Goal: Information Seeking & Learning: Check status

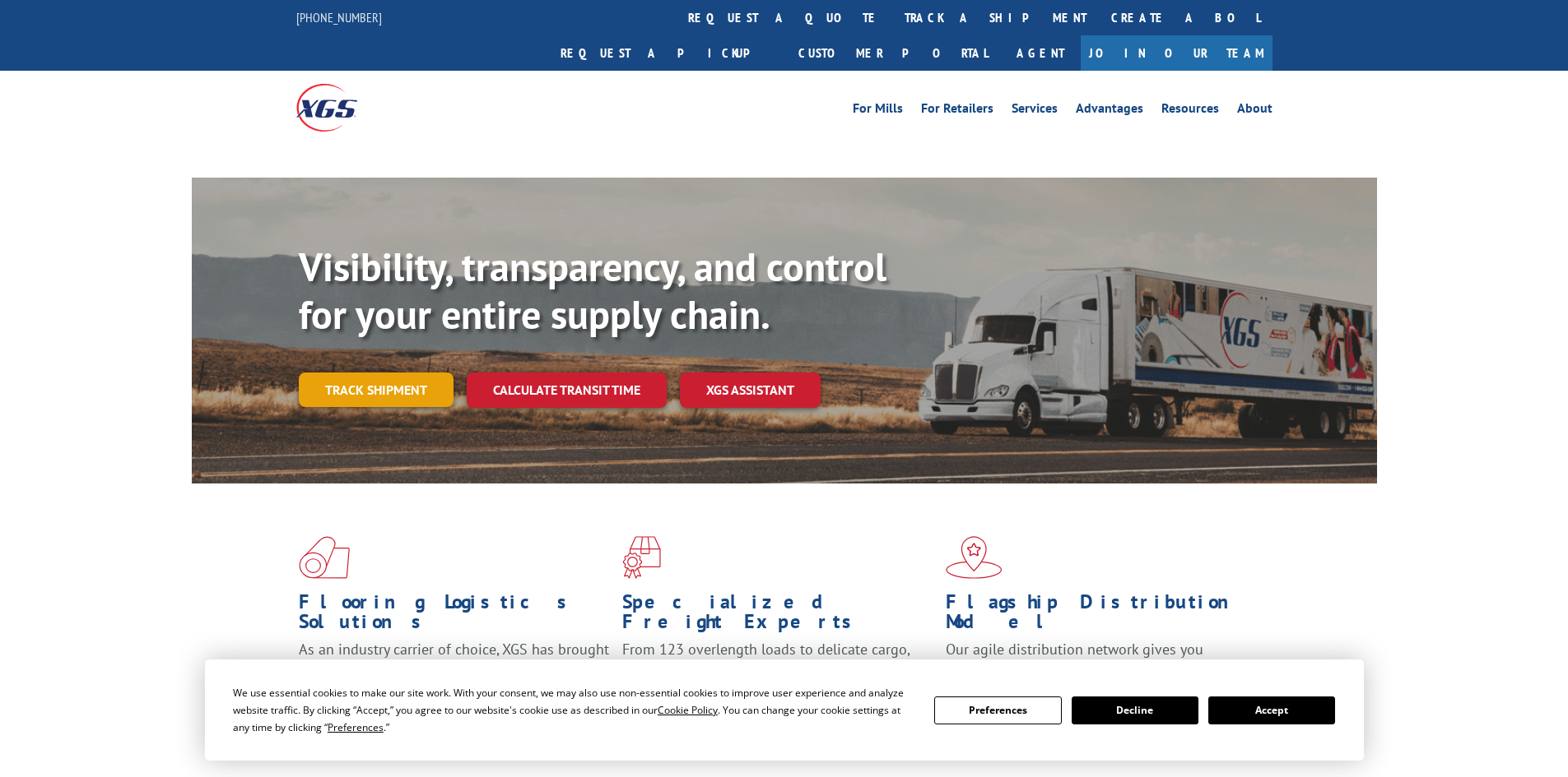
click at [392, 373] on link "Track shipment" at bounding box center [376, 390] width 155 height 34
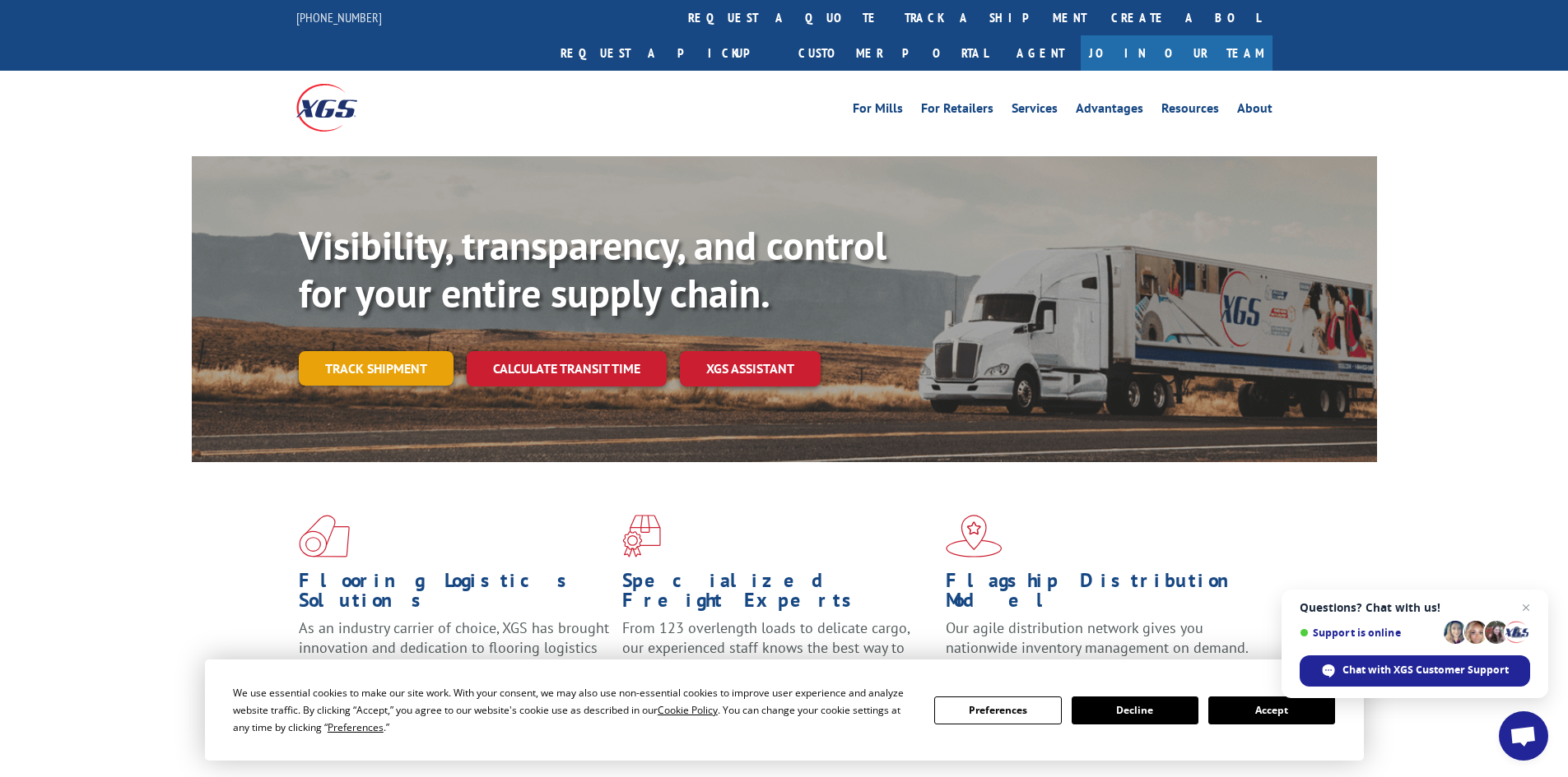
click at [376, 351] on link "Track shipment" at bounding box center [376, 368] width 155 height 34
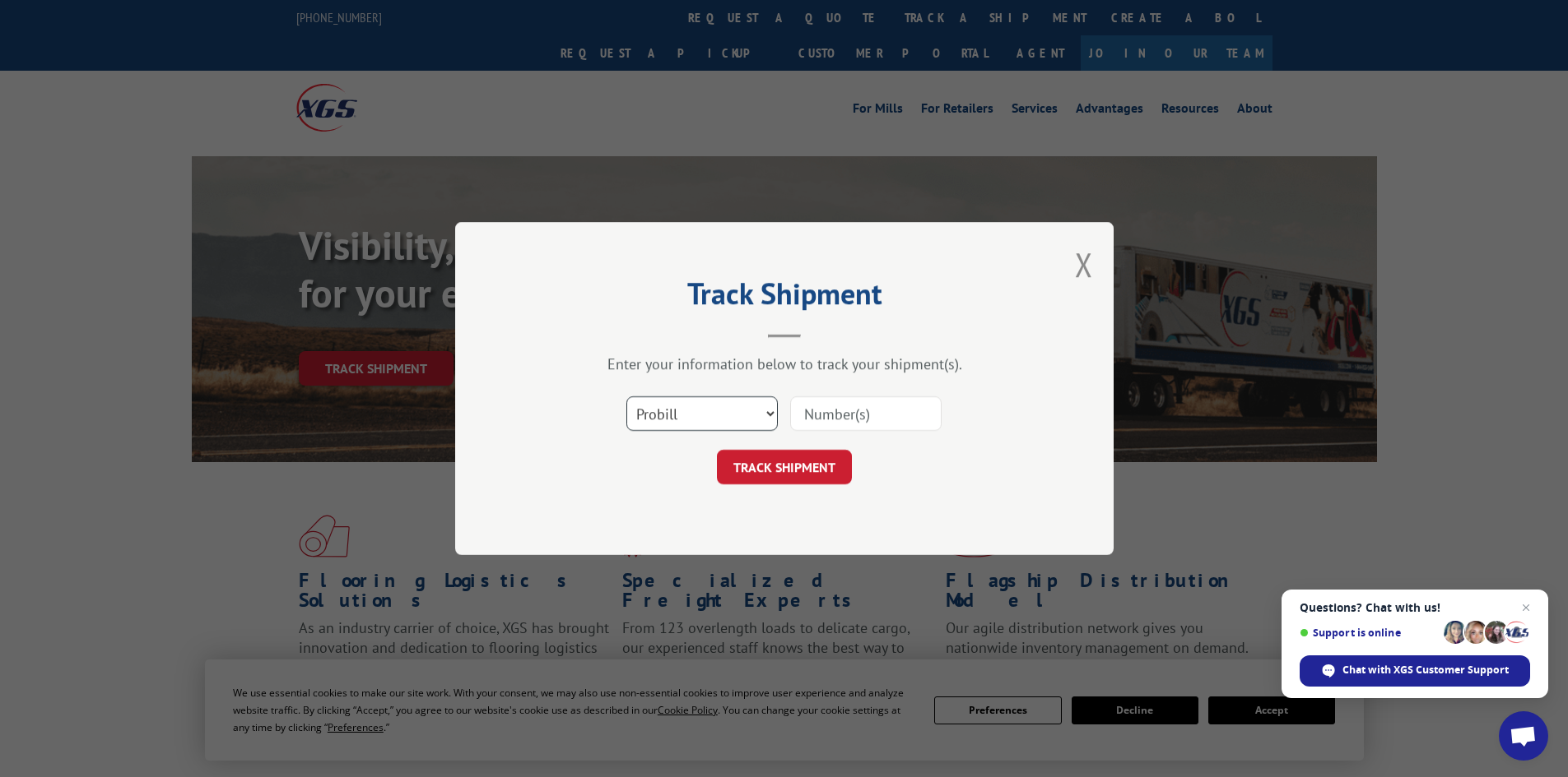
drag, startPoint x: 695, startPoint y: 402, endPoint x: 674, endPoint y: 429, distance: 34.2
click at [698, 402] on select "Select category... Probill BOL PO" at bounding box center [702, 413] width 152 height 34
select select "bol"
click at [626, 396] on select "Select category... Probill BOL PO" at bounding box center [702, 413] width 152 height 34
click at [850, 424] on input at bounding box center [865, 413] width 152 height 34
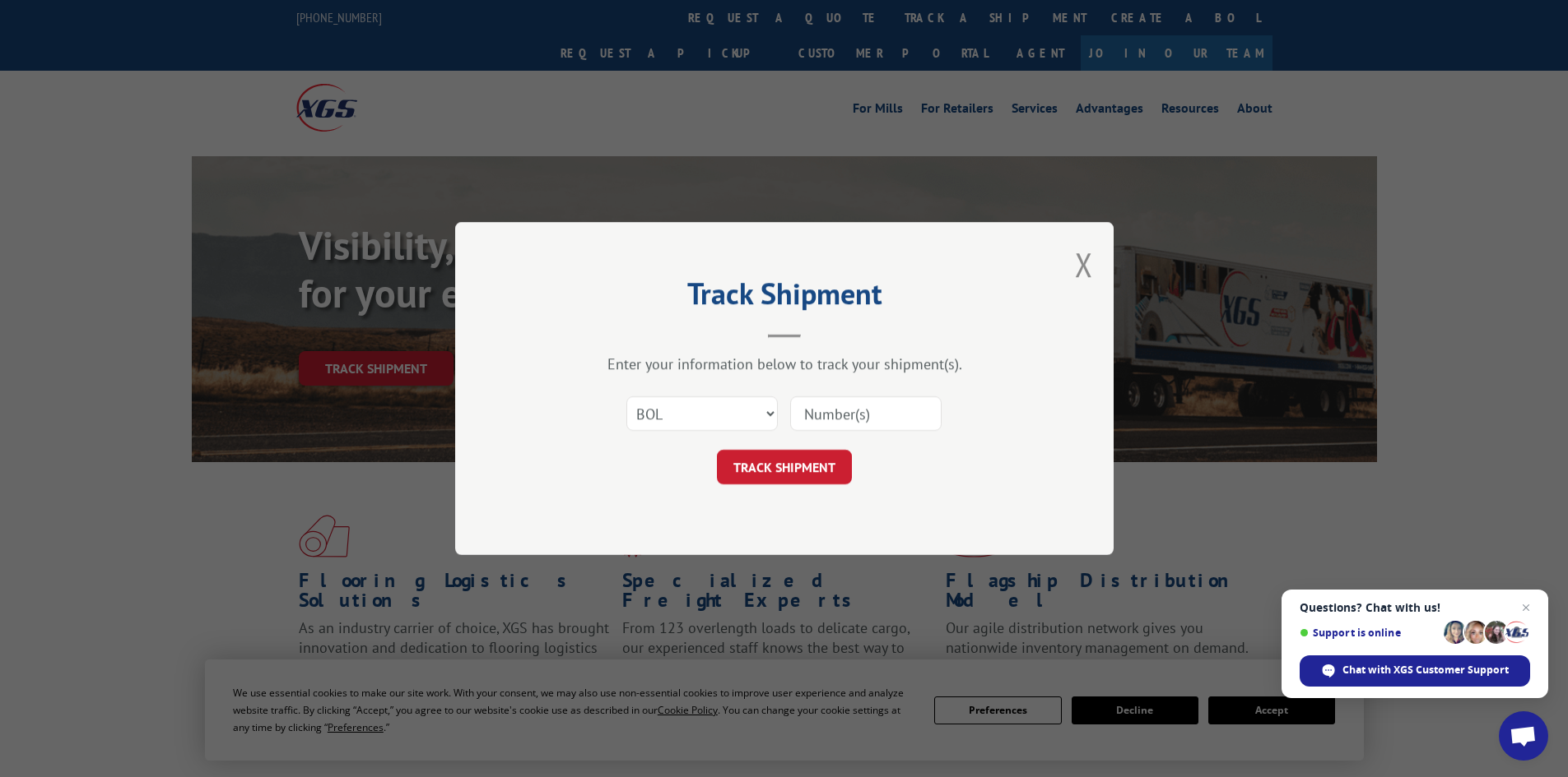
paste input "6021294"
type input "6021294"
click button "TRACK SHIPMENT" at bounding box center [784, 467] width 135 height 34
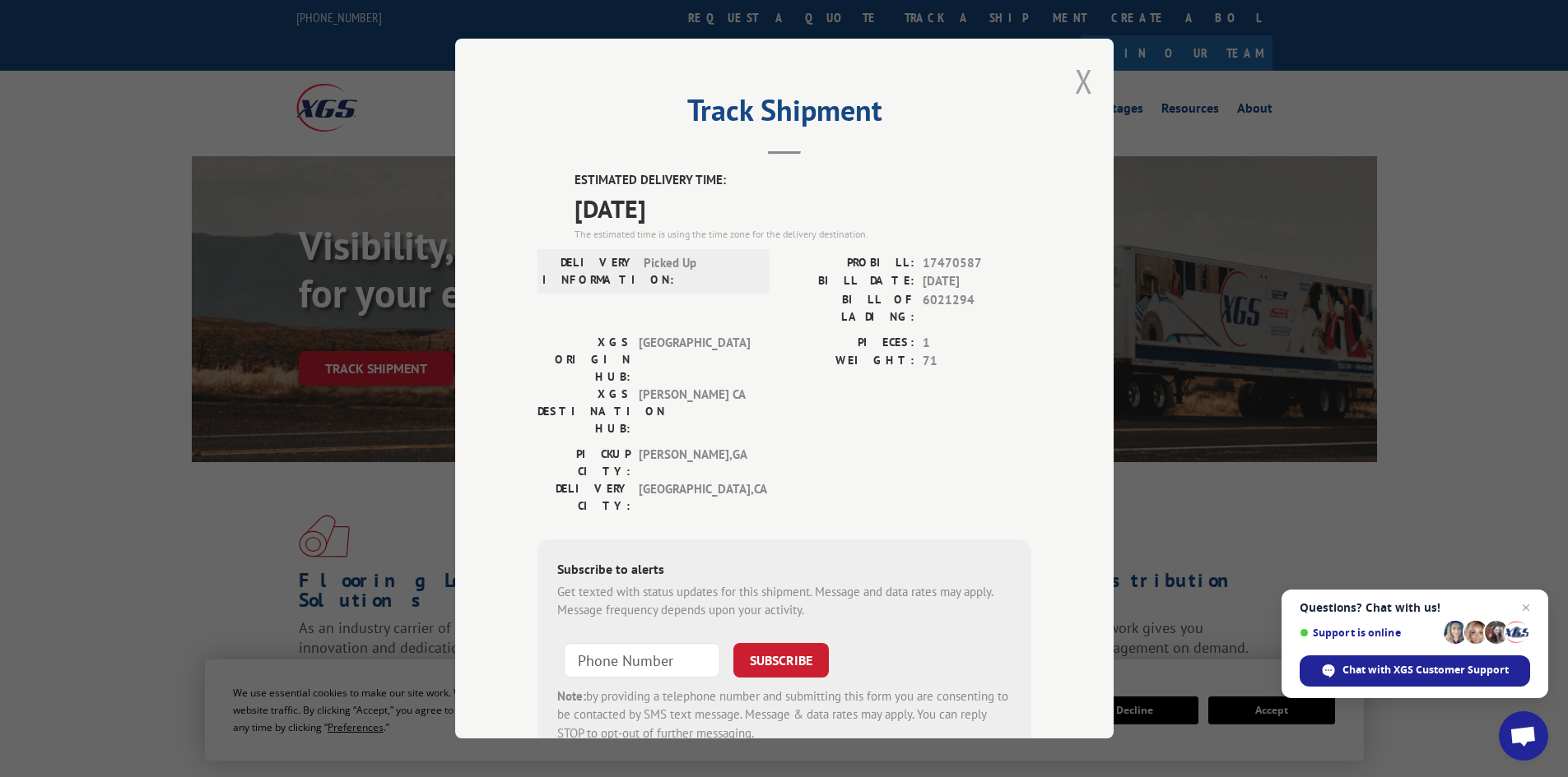
click at [1077, 83] on button "Close modal" at bounding box center [1084, 81] width 18 height 44
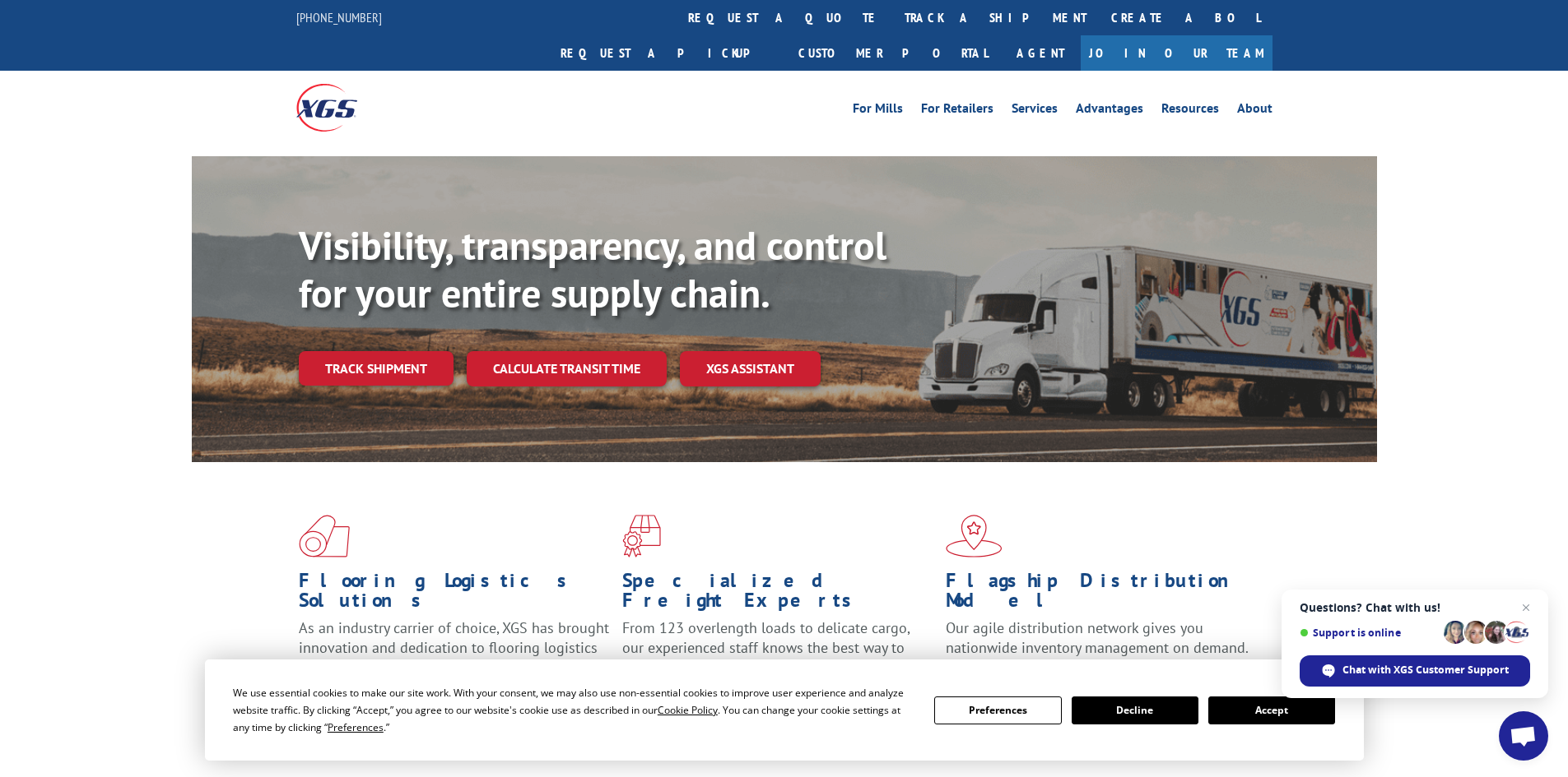
click at [1527, 606] on span "Open chat" at bounding box center [1526, 608] width 20 height 20
